Goal: Find specific page/section: Find specific page/section

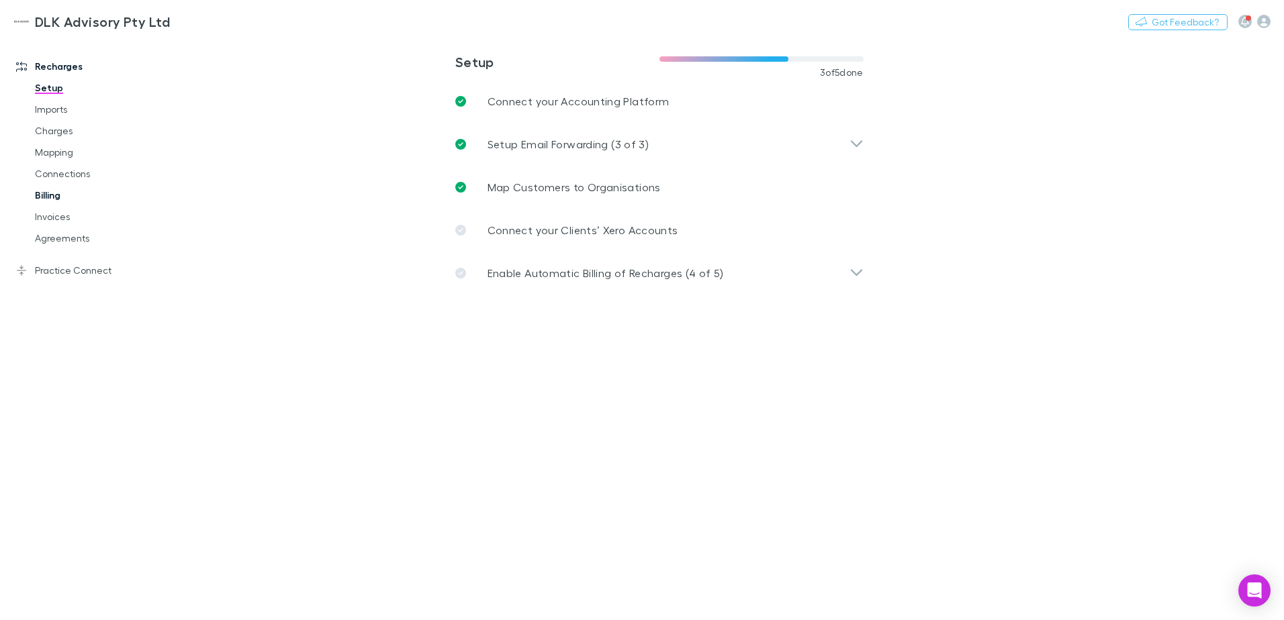
click at [50, 195] on link "Billing" at bounding box center [101, 195] width 160 height 21
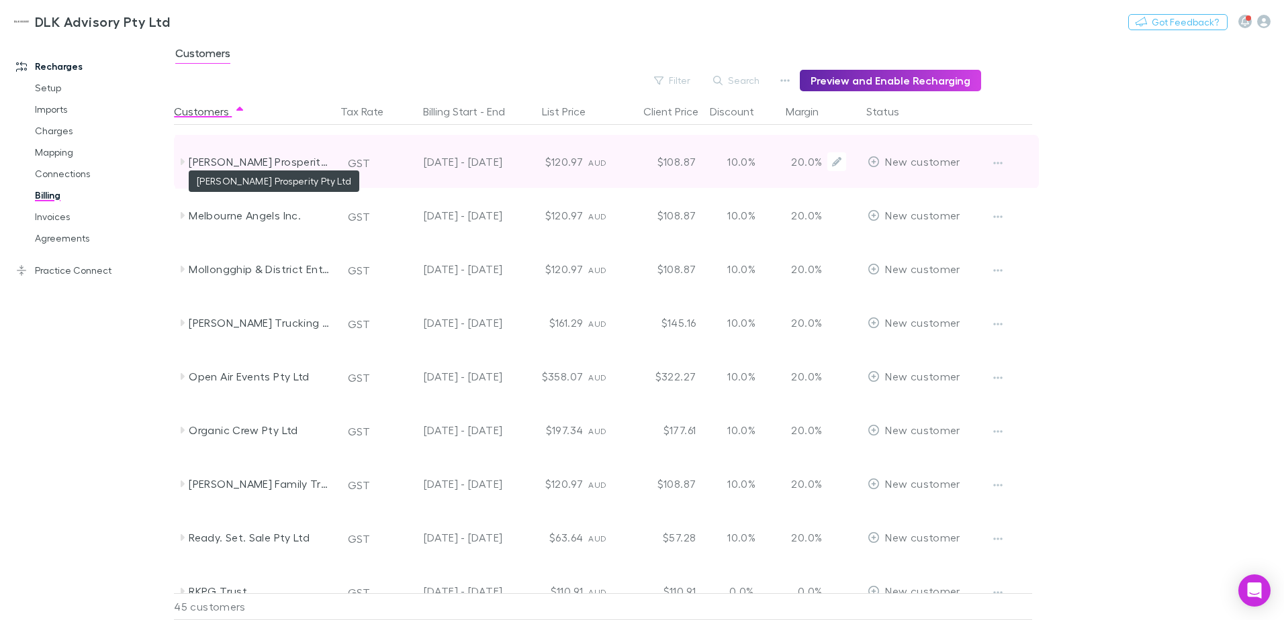
scroll to position [1410, 0]
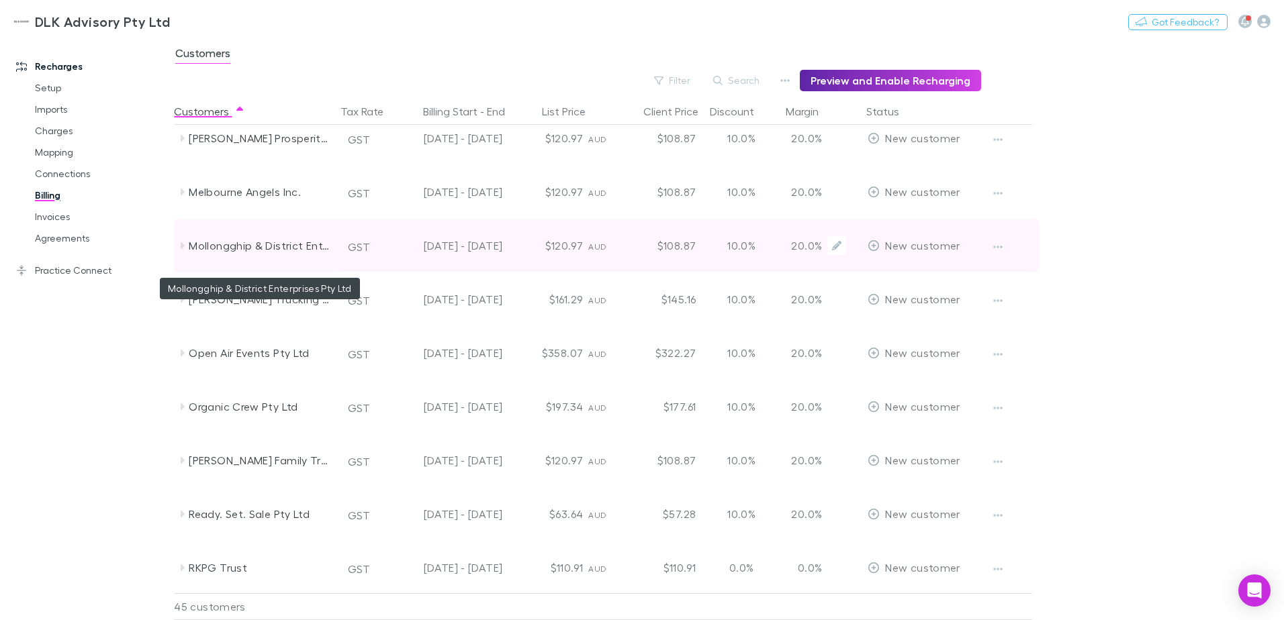
click at [238, 254] on div "Mollongghip & District Enterprises Pty Ltd" at bounding box center [260, 246] width 142 height 54
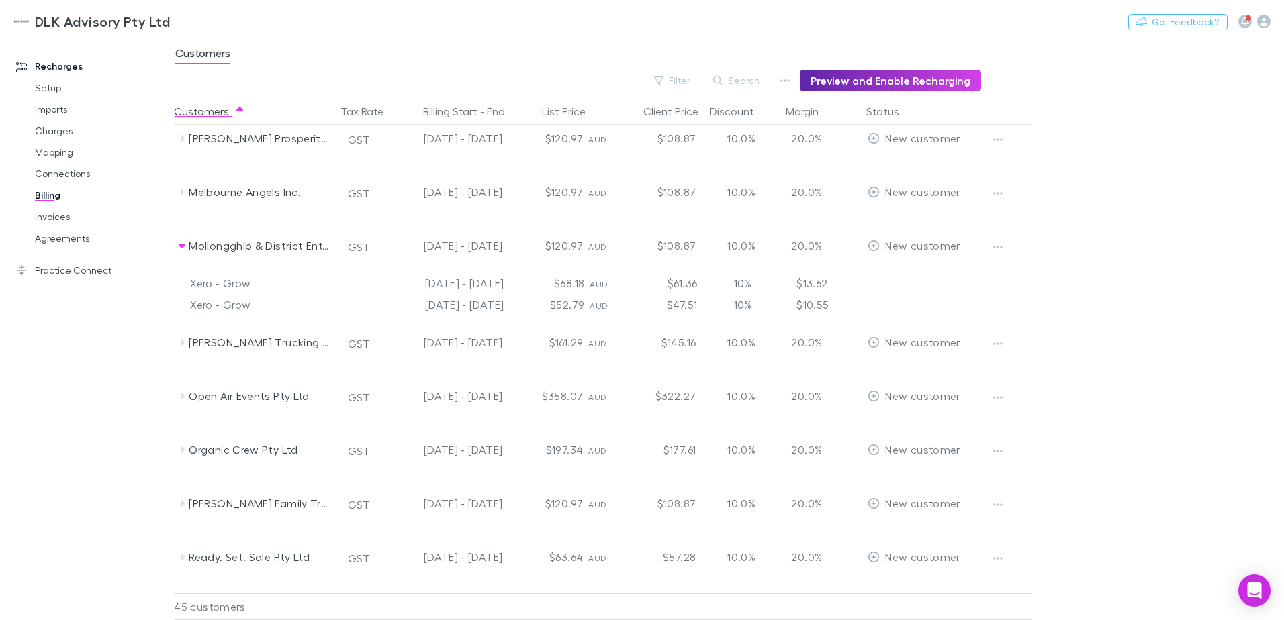
click at [418, 283] on div "[DATE] - [DATE]" at bounding box center [448, 283] width 121 height 21
click at [252, 280] on div "Xero - Grow" at bounding box center [260, 283] width 140 height 21
click at [53, 131] on link "Charges" at bounding box center [101, 130] width 160 height 21
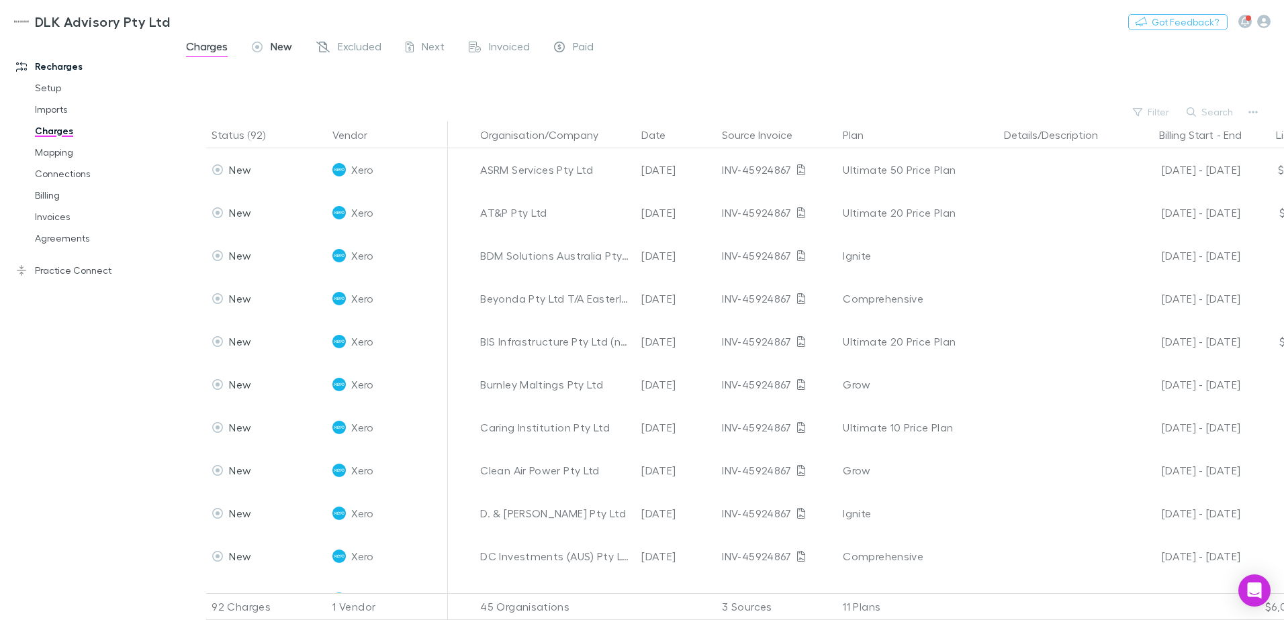
click at [279, 52] on span "New" at bounding box center [281, 48] width 21 height 17
click at [207, 48] on span "Charges" at bounding box center [207, 48] width 42 height 17
click at [287, 55] on span "New" at bounding box center [281, 48] width 21 height 17
click at [346, 46] on span "Excluded" at bounding box center [360, 48] width 44 height 17
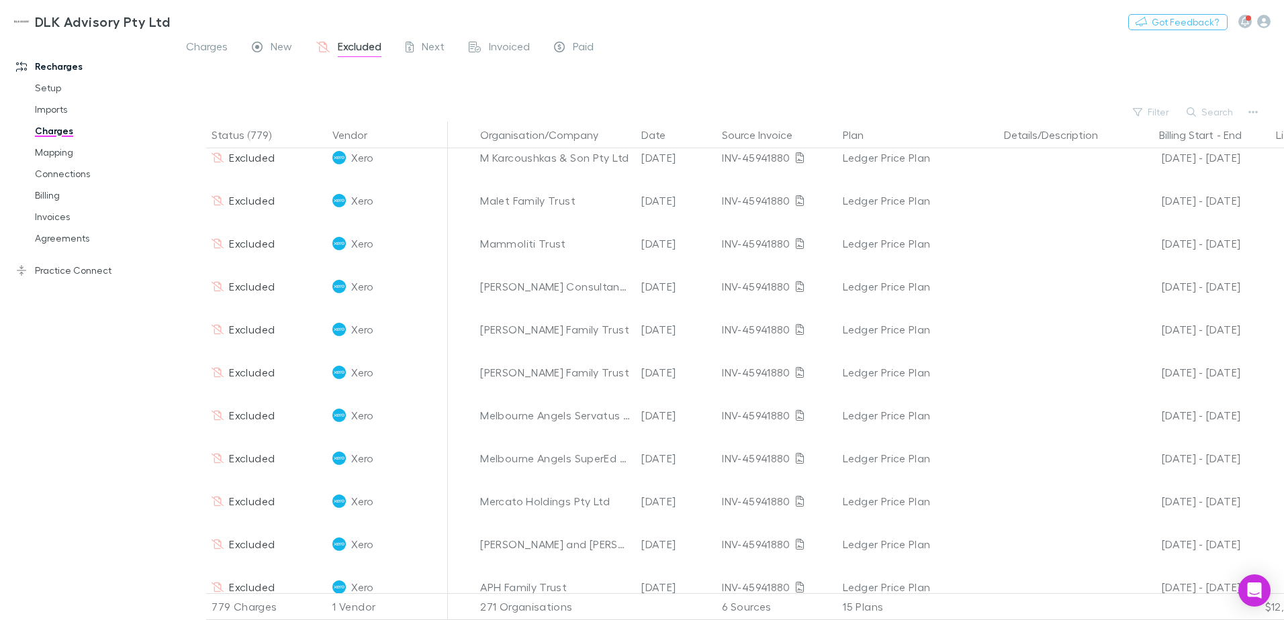
scroll to position [739, 0]
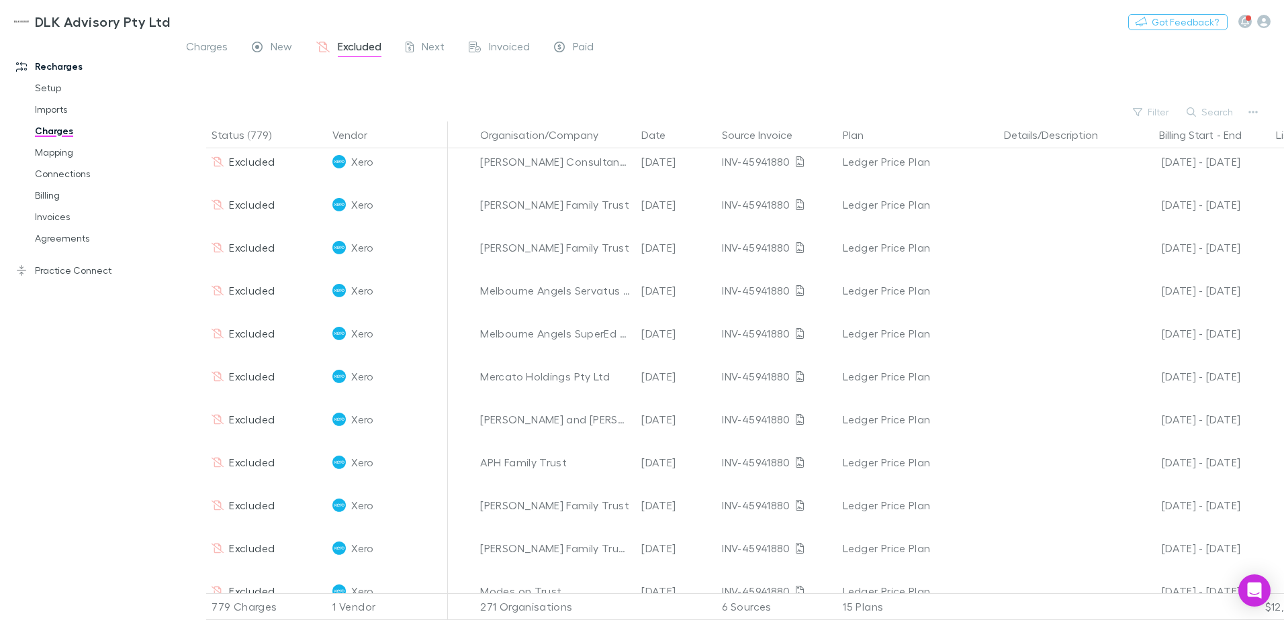
drag, startPoint x: 280, startPoint y: 46, endPoint x: 256, endPoint y: 105, distance: 63.6
click at [281, 46] on span "New" at bounding box center [281, 48] width 21 height 17
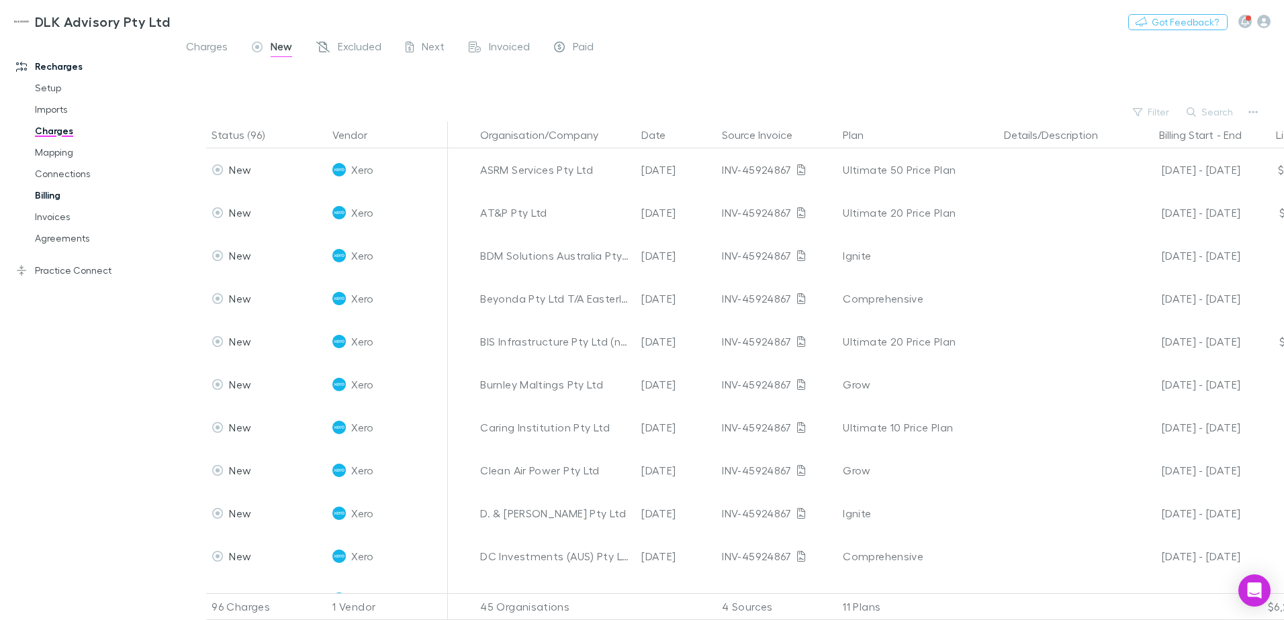
drag, startPoint x: 59, startPoint y: 193, endPoint x: 89, endPoint y: 203, distance: 31.8
click at [59, 193] on link "Billing" at bounding box center [101, 195] width 160 height 21
